Goal: Transaction & Acquisition: Purchase product/service

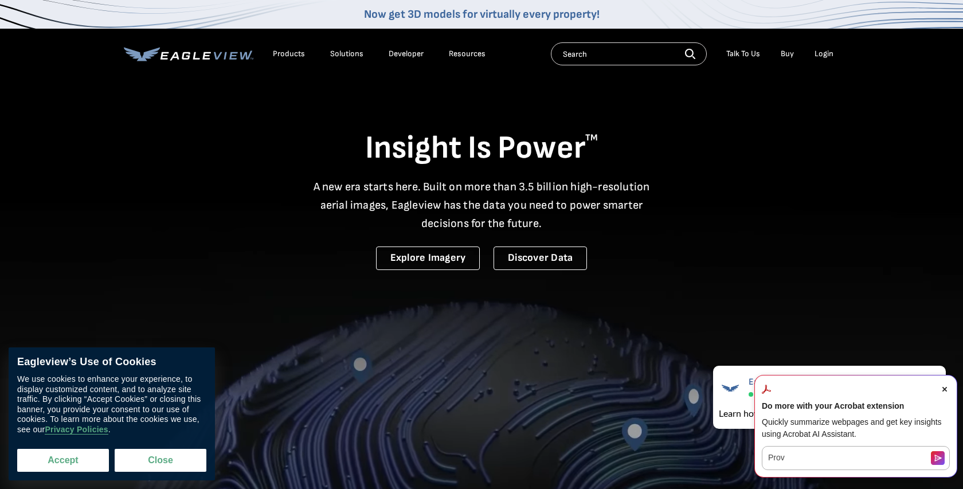
click at [56, 462] on button "Accept" at bounding box center [63, 460] width 92 height 23
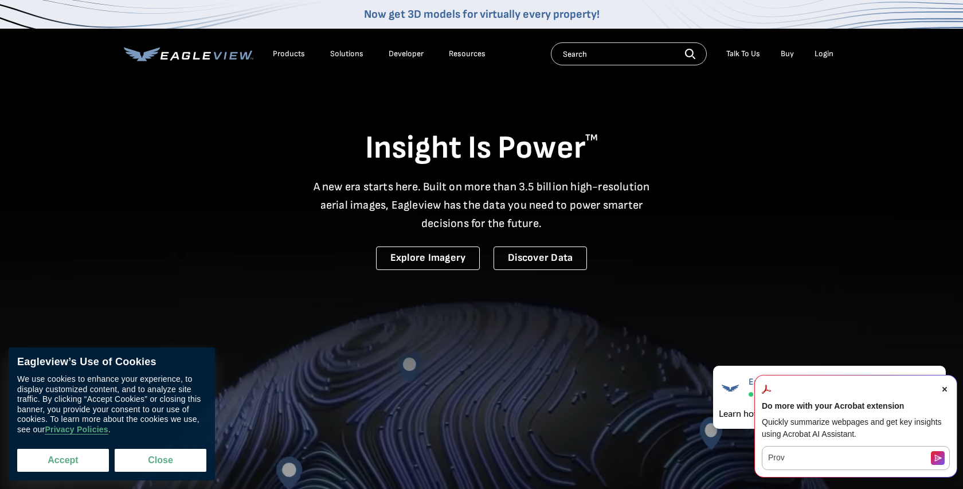
checkbox input "true"
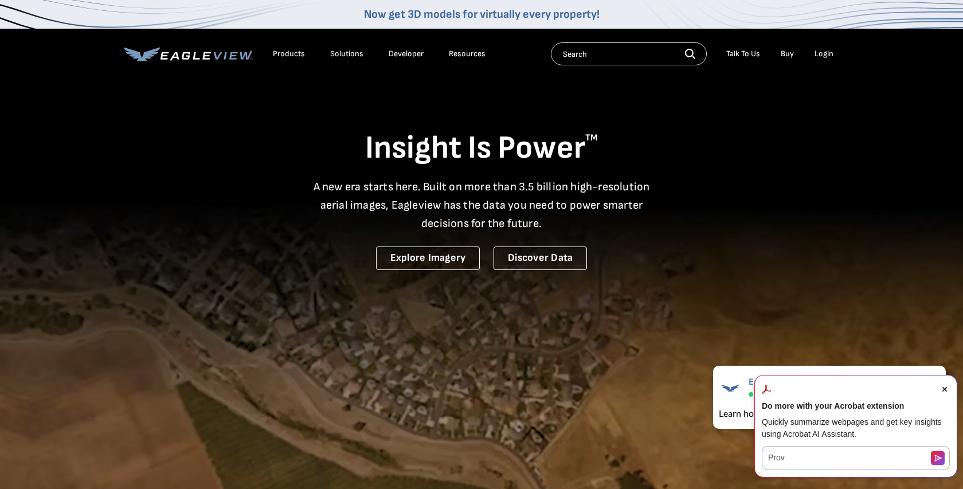
click at [946, 390] on icon "Close Acrobat AI Assistant Dialog" at bounding box center [945, 389] width 5 height 5
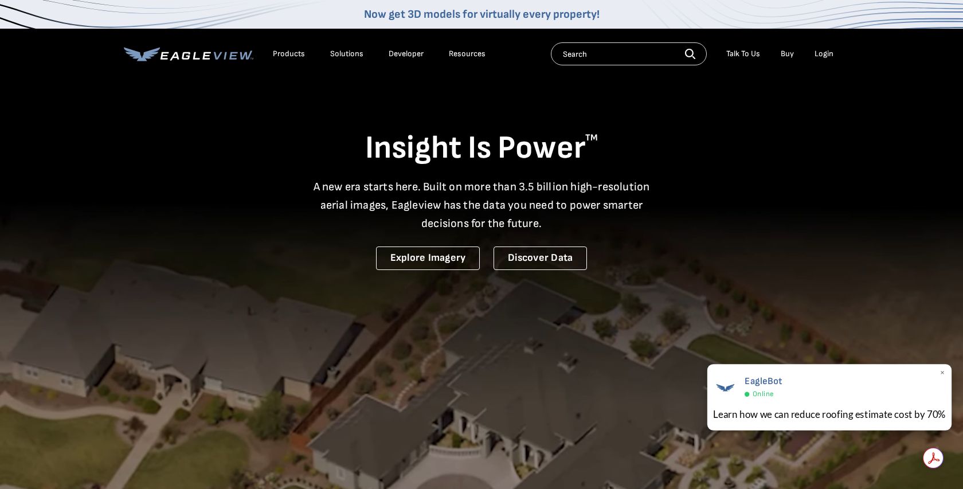
click at [939, 374] on div "EagleBot Online" at bounding box center [829, 386] width 233 height 26
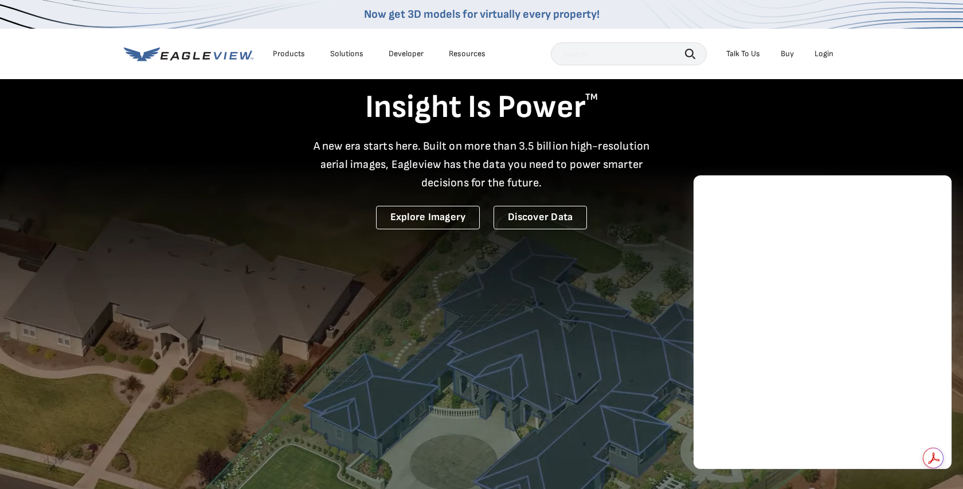
scroll to position [42, 0]
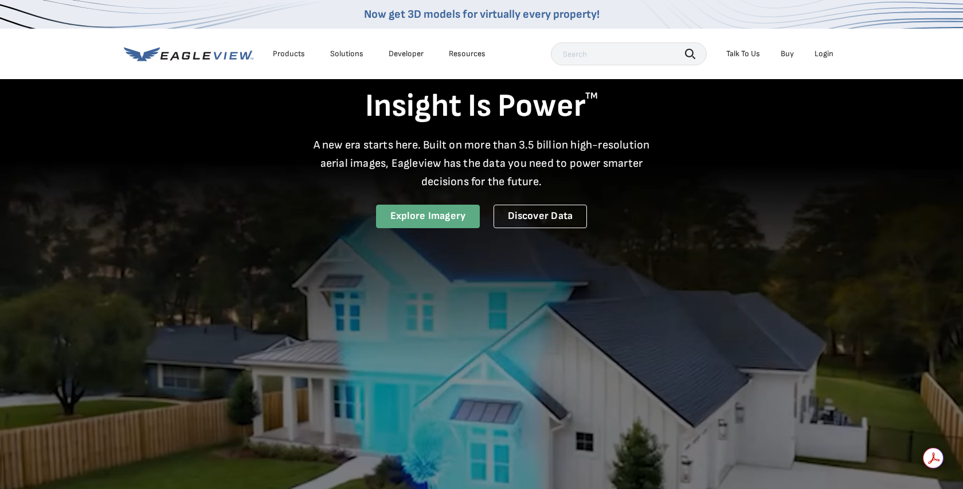
click at [413, 216] on link "Explore Imagery" at bounding box center [428, 217] width 104 height 24
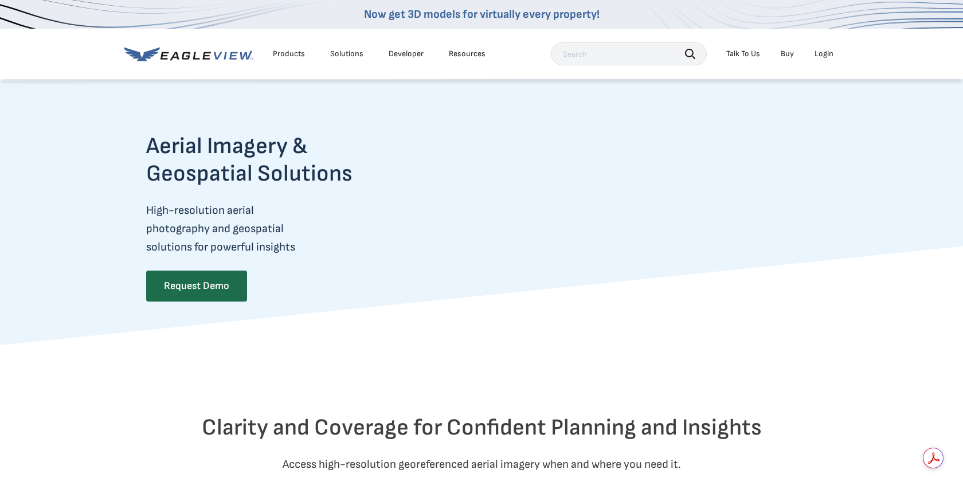
click at [788, 56] on link "Buy" at bounding box center [787, 54] width 13 height 10
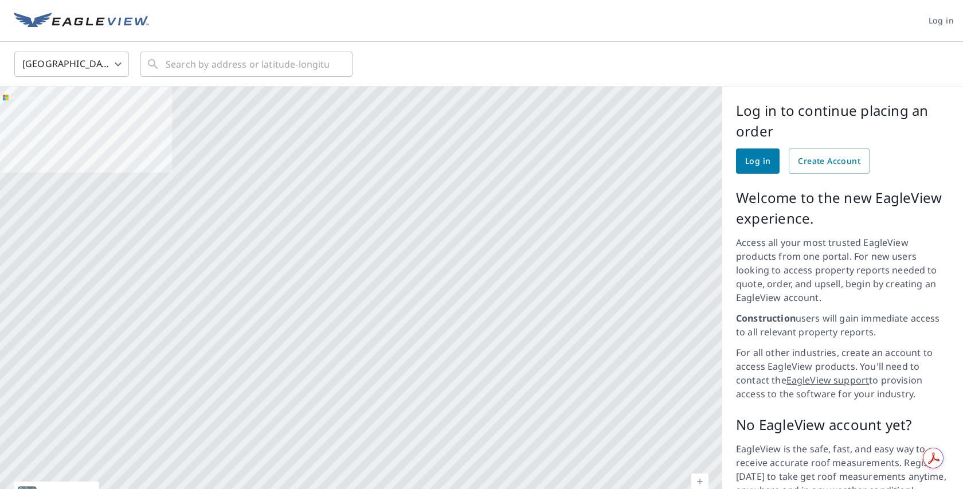
click at [550, 444] on div at bounding box center [361, 309] width 723 height 444
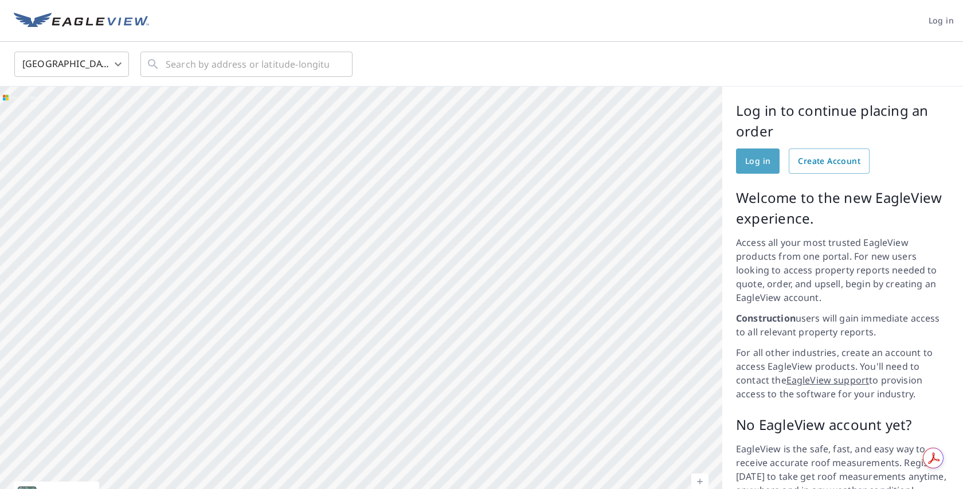
click at [756, 164] on span "Log in" at bounding box center [757, 161] width 25 height 14
